Goal: Use online tool/utility: Utilize a website feature to perform a specific function

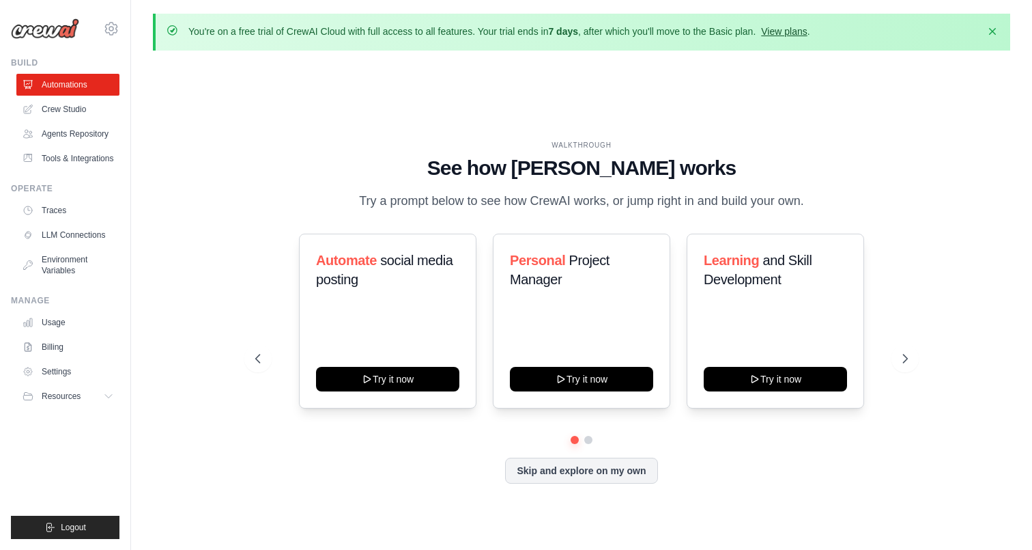
click at [777, 31] on link "View plans" at bounding box center [784, 31] width 46 height 11
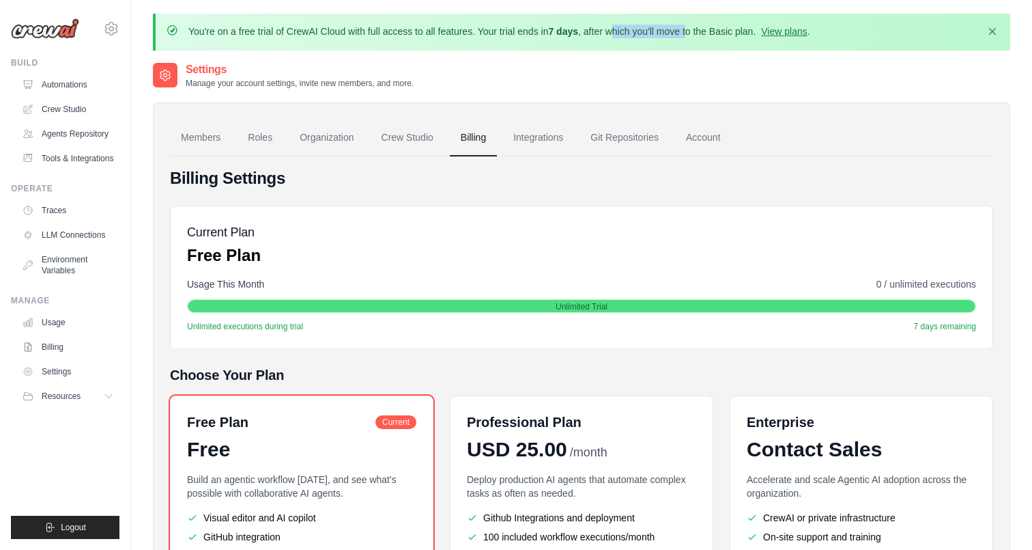
drag, startPoint x: 617, startPoint y: 33, endPoint x: 686, endPoint y: 32, distance: 69.7
click at [686, 32] on p "You're on a free trial of CrewAI Cloud with full access to all features. Your t…" at bounding box center [499, 32] width 622 height 14
click at [473, 141] on link "Billing" at bounding box center [473, 137] width 47 height 37
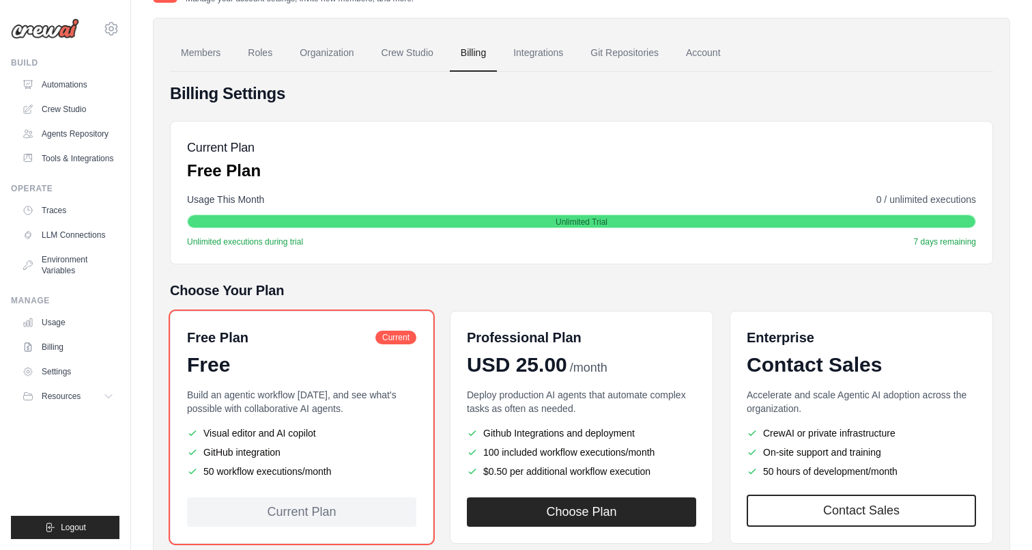
scroll to position [102, 0]
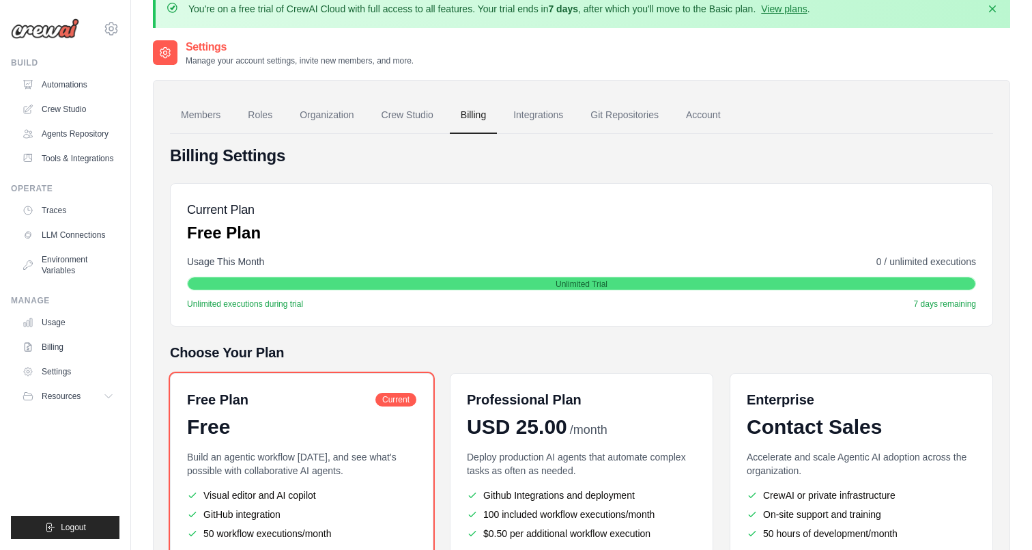
scroll to position [19, 0]
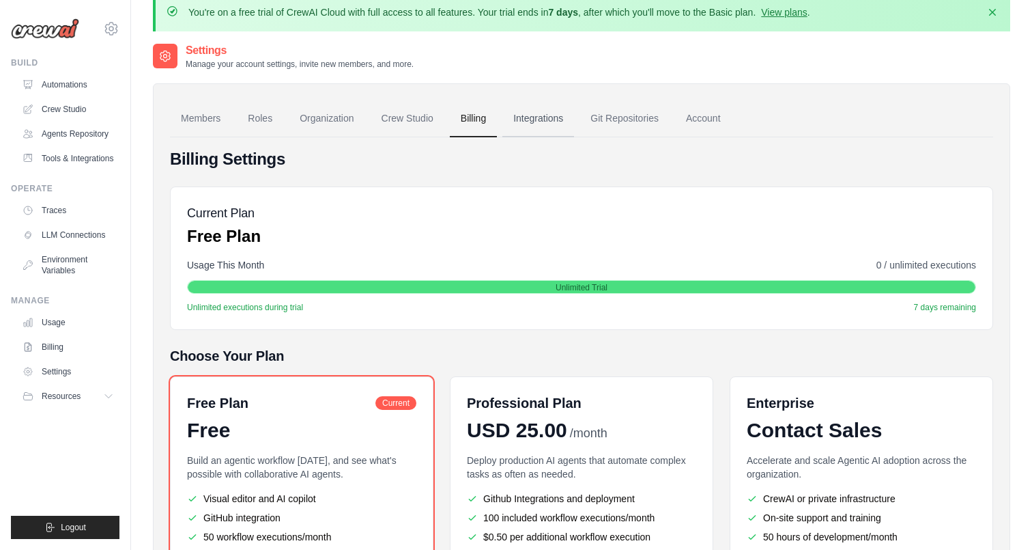
click at [530, 118] on link "Integrations" at bounding box center [539, 118] width 72 height 37
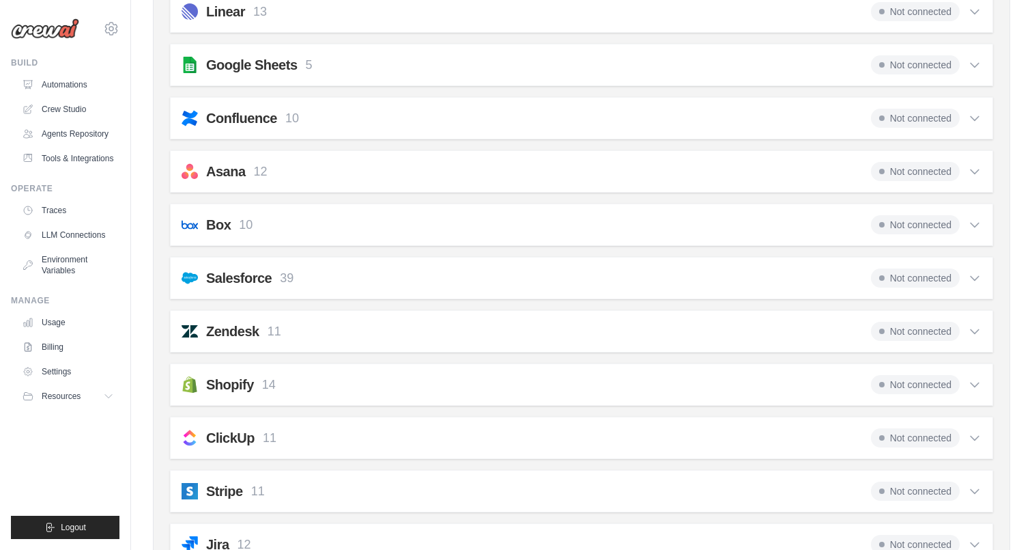
scroll to position [315, 0]
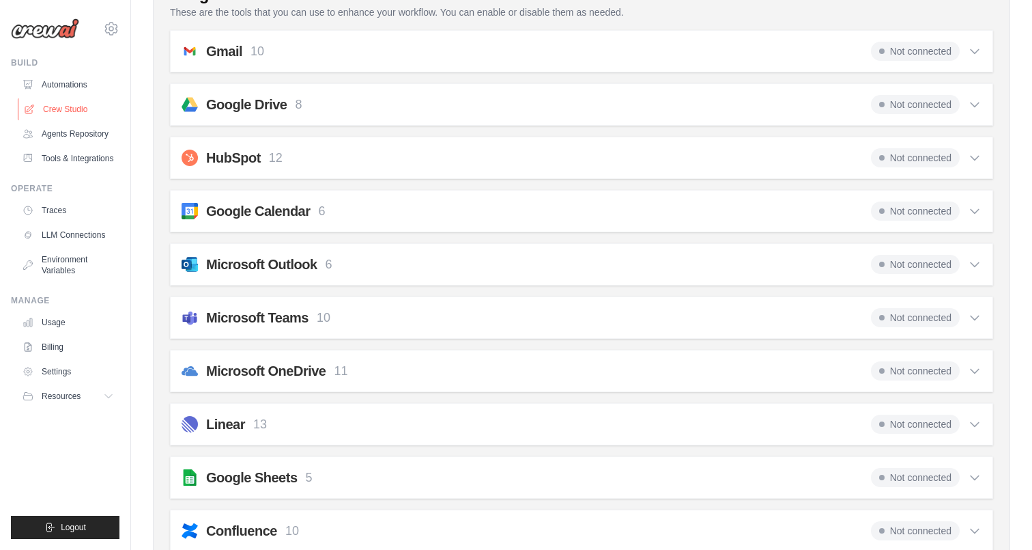
click at [64, 117] on link "Crew Studio" at bounding box center [69, 109] width 103 height 22
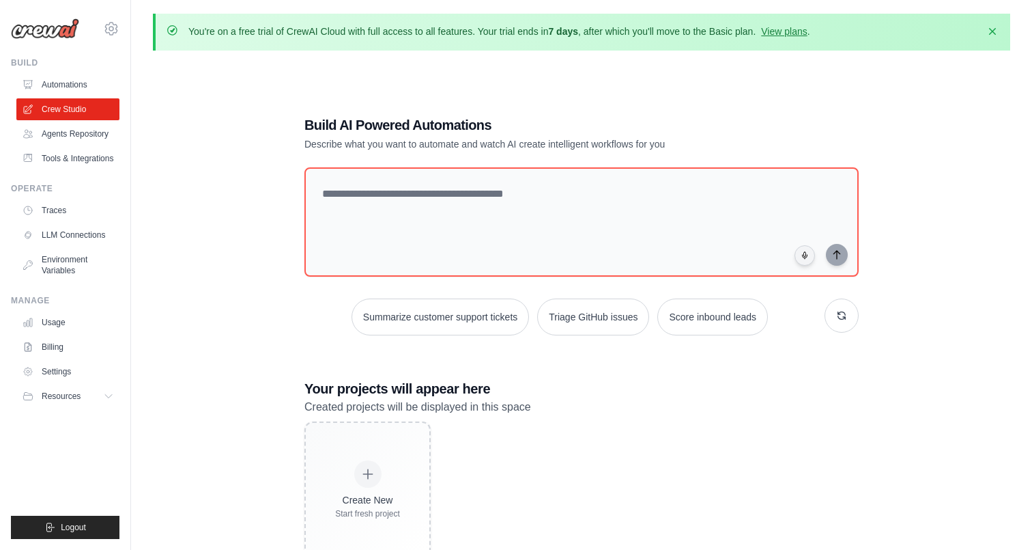
click at [216, 256] on div "Build AI Powered Automations Describe what you want to automate and watch AI cr…" at bounding box center [582, 336] width 858 height 550
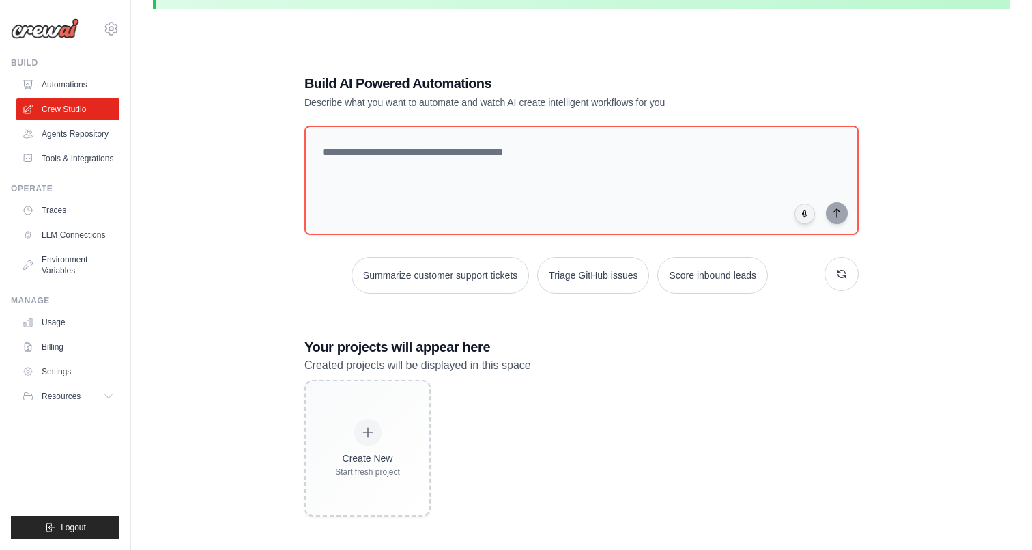
scroll to position [25, 0]
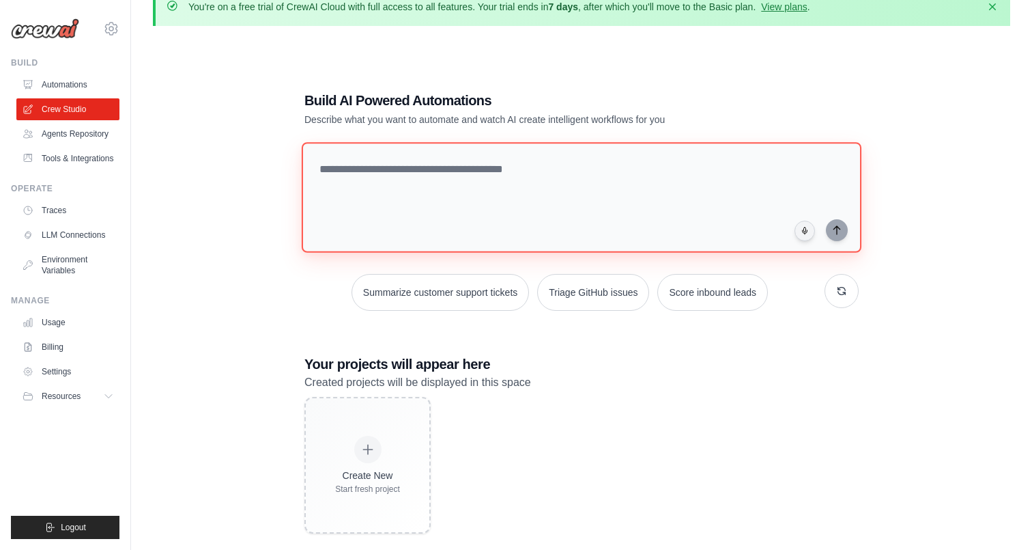
click at [389, 183] on textarea at bounding box center [582, 197] width 560 height 111
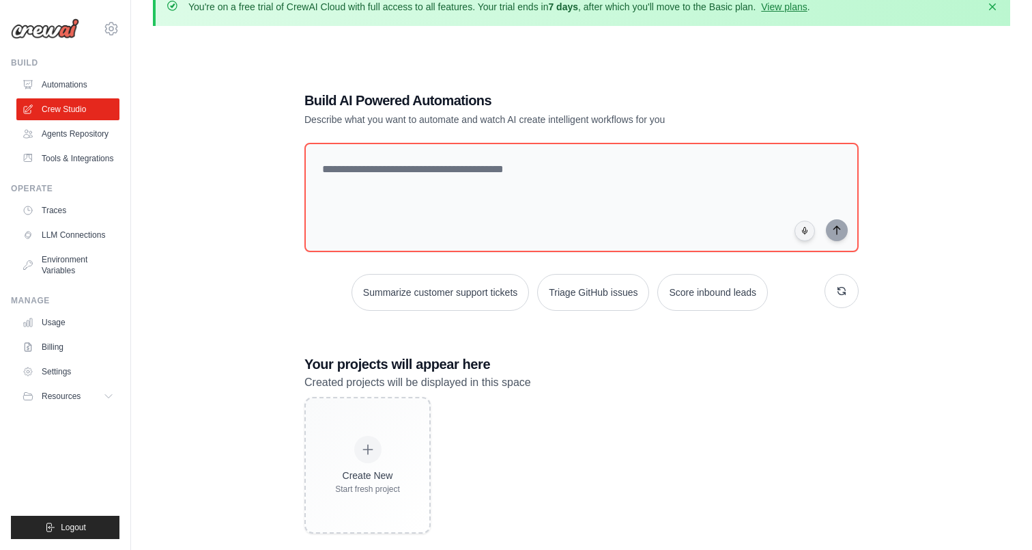
click at [275, 195] on div "Build AI Powered Automations Describe what you want to automate and watch AI cr…" at bounding box center [582, 312] width 858 height 550
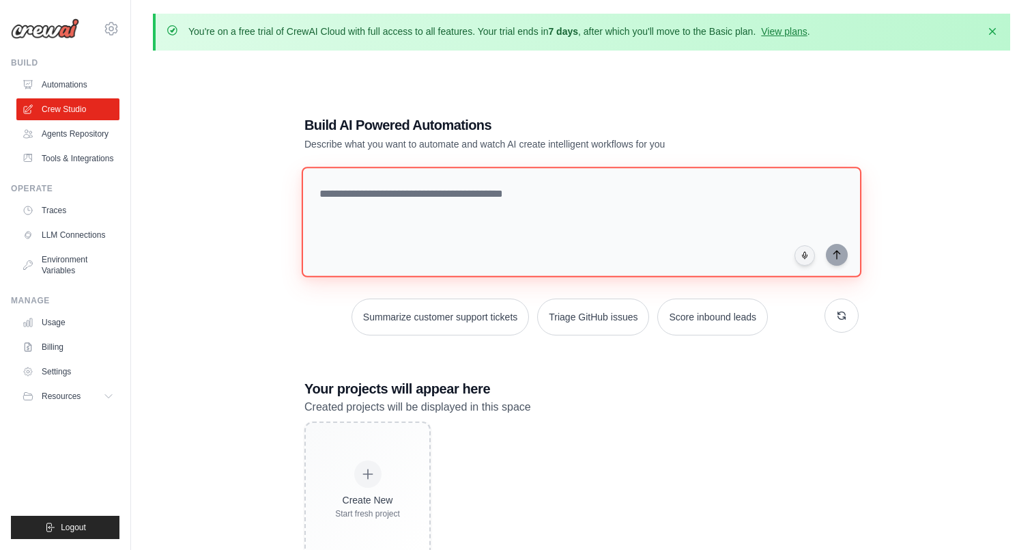
click at [380, 194] on textarea at bounding box center [582, 222] width 560 height 111
click at [157, 193] on div "Build AI Powered Automations Describe what you want to automate and watch AI cr…" at bounding box center [582, 336] width 858 height 550
click at [240, 208] on div "Build AI Powered Automations Describe what you want to automate and watch AI cr…" at bounding box center [582, 336] width 858 height 550
click at [339, 188] on textarea at bounding box center [582, 222] width 560 height 111
click at [267, 211] on div "Build AI Powered Automations Describe what you want to automate and watch AI cr…" at bounding box center [582, 336] width 858 height 550
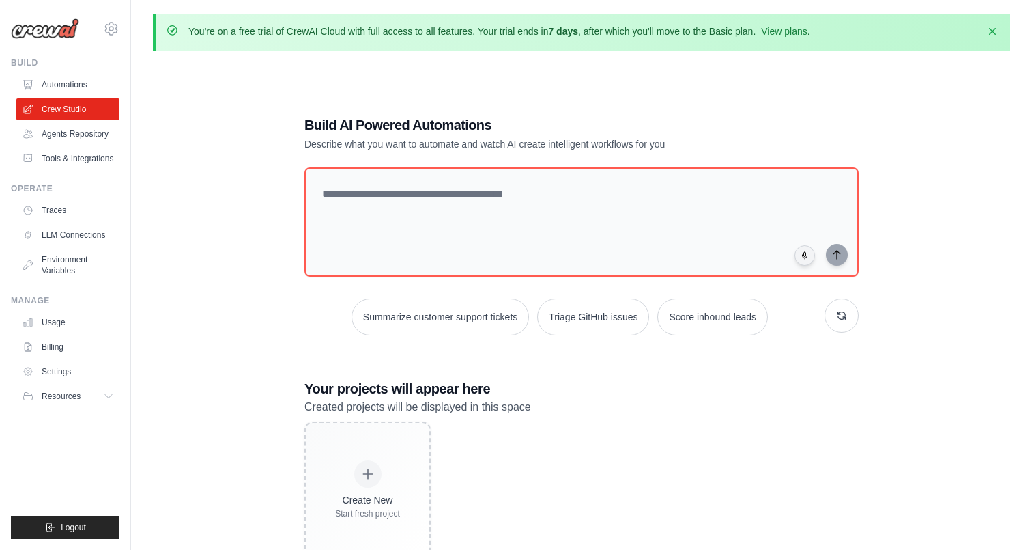
click at [210, 211] on div "Build AI Powered Automations Describe what you want to automate and watch AI cr…" at bounding box center [582, 336] width 858 height 550
